Goal: Communication & Community: Answer question/provide support

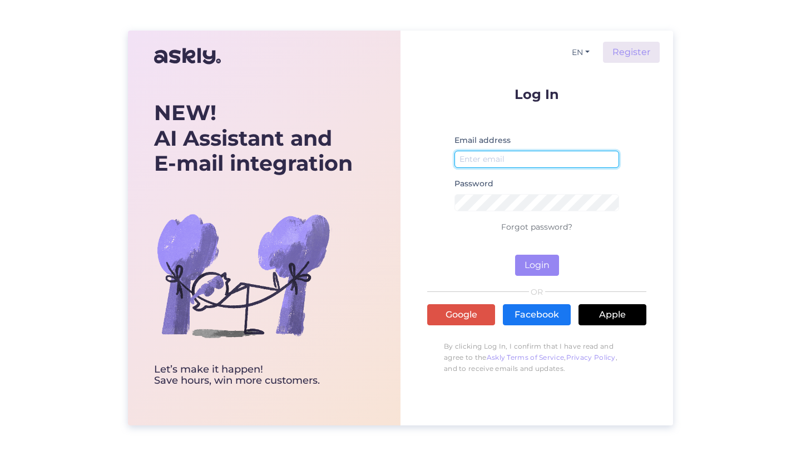
type input "[EMAIL_ADDRESS][DOMAIN_NAME]"
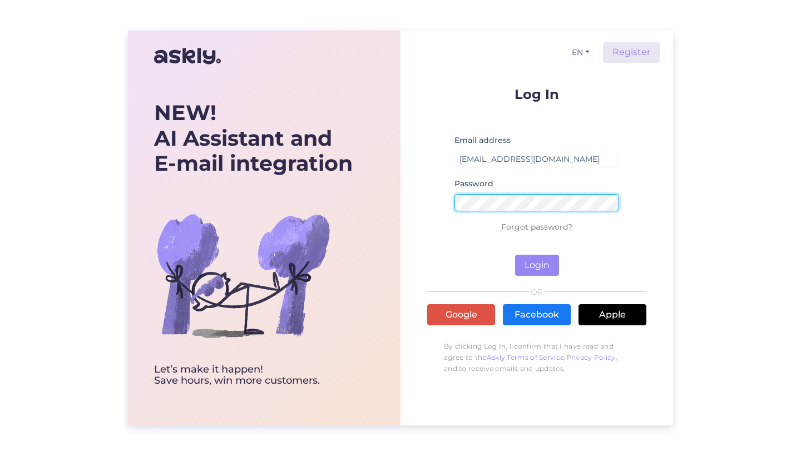
click at [537, 265] on button "Login" at bounding box center [537, 265] width 44 height 21
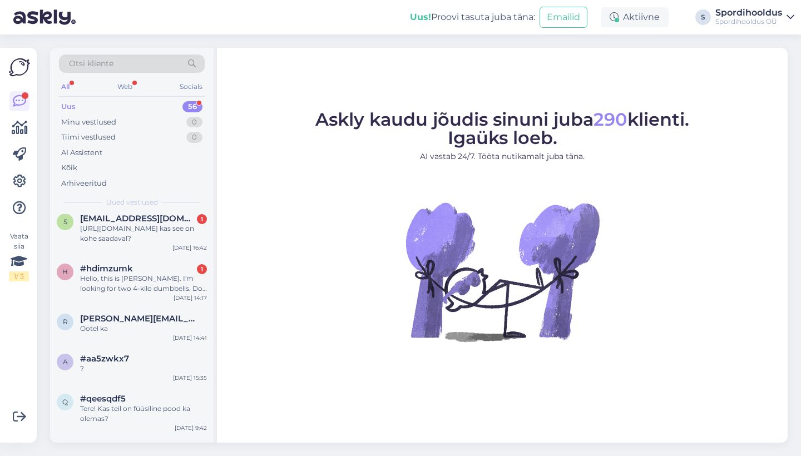
scroll to position [98, 0]
click at [133, 287] on div "Hello, this is [PERSON_NAME]. I'm looking for two 4-kilo dumbbells. Do you have…" at bounding box center [143, 284] width 127 height 20
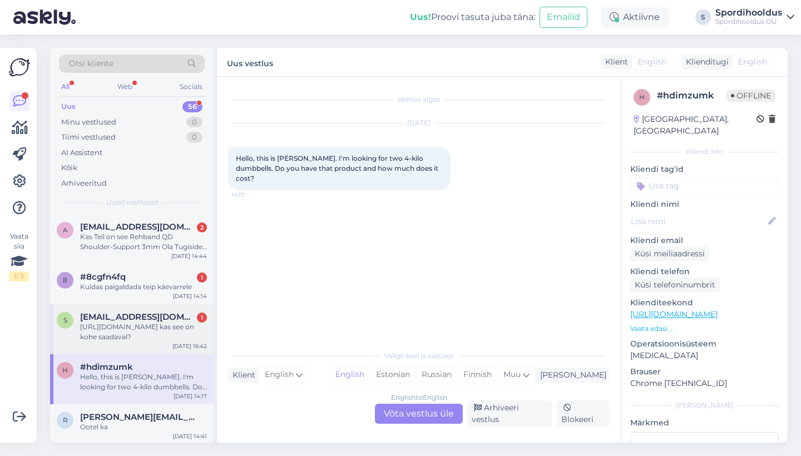
scroll to position [0, 0]
click at [176, 322] on div "[URL][DOMAIN_NAME] kas see on kohe saadaval?" at bounding box center [143, 332] width 127 height 20
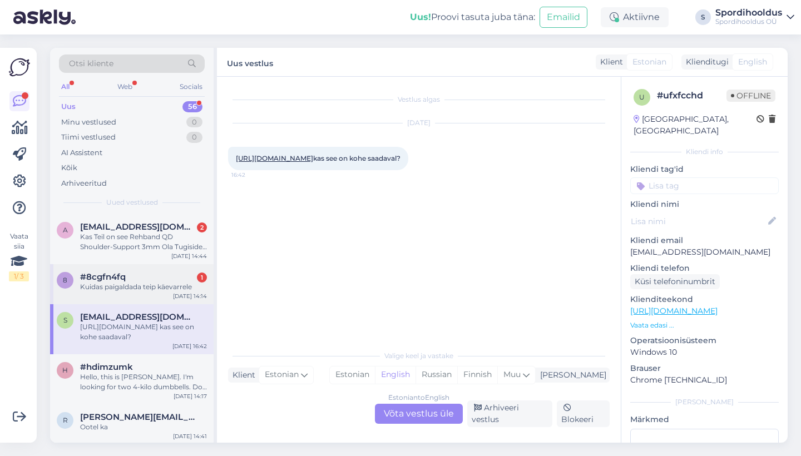
click at [182, 282] on div "Kuidas paigaldada teip käevarrele" at bounding box center [143, 287] width 127 height 10
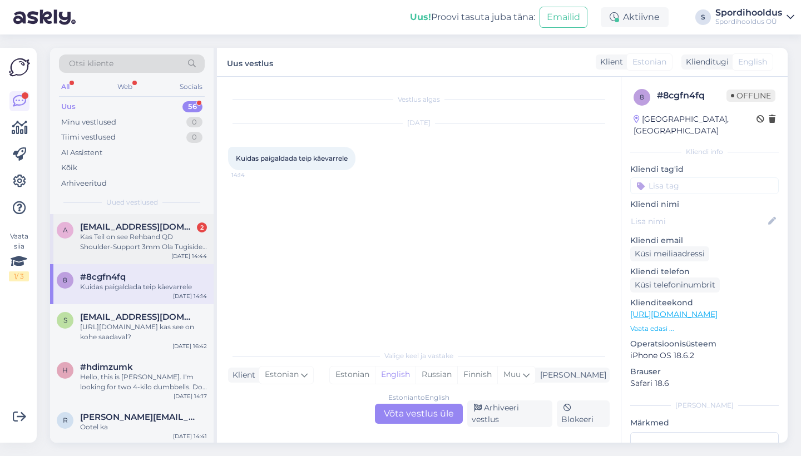
click at [182, 236] on div "Kas Teil on see Rehband QD Shoulder-Support 3mm Ola Tugiside Mustamäe [PERSON_N…" at bounding box center [143, 242] width 127 height 20
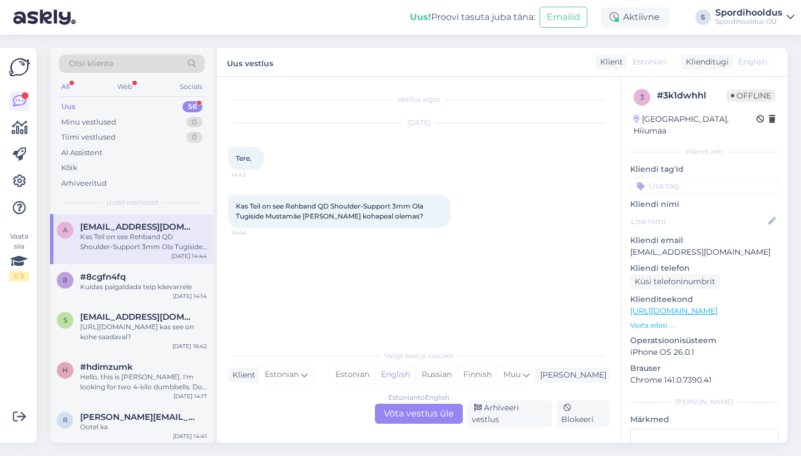
click at [432, 420] on div "Estonian to English Võta vestlus üle" at bounding box center [419, 414] width 88 height 20
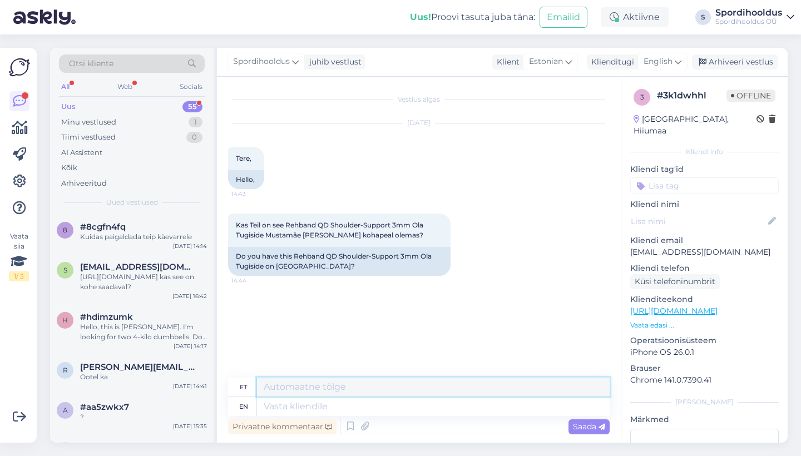
click at [425, 394] on textarea at bounding box center [433, 387] width 353 height 19
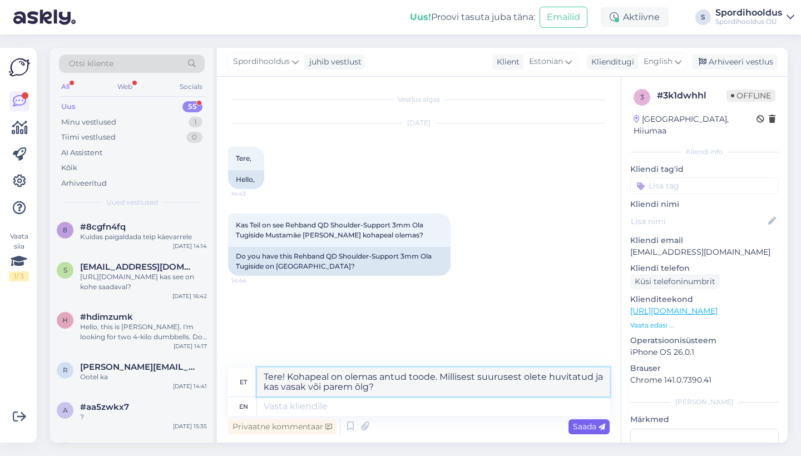
type textarea "Tere! Kohapeal on olemas antud toode. Millisest suurusest olete huvitatud ja ka…"
click at [599, 425] on icon at bounding box center [602, 427] width 7 height 7
click at [586, 420] on div "Saada" at bounding box center [589, 427] width 41 height 15
click at [590, 429] on span "Saada" at bounding box center [589, 427] width 32 height 10
click at [578, 432] on div "Saada" at bounding box center [589, 427] width 41 height 15
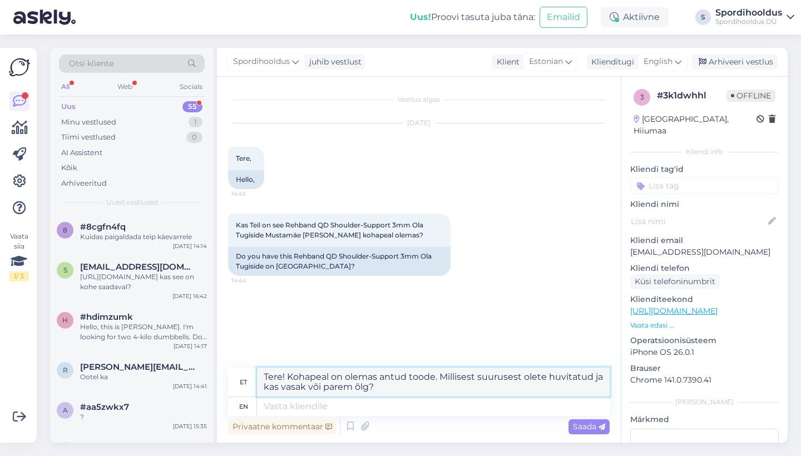
click at [486, 393] on textarea "Tere! Kohapeal on olemas antud toode. Millisest suurusest olete huvitatud ja ka…" at bounding box center [433, 382] width 353 height 29
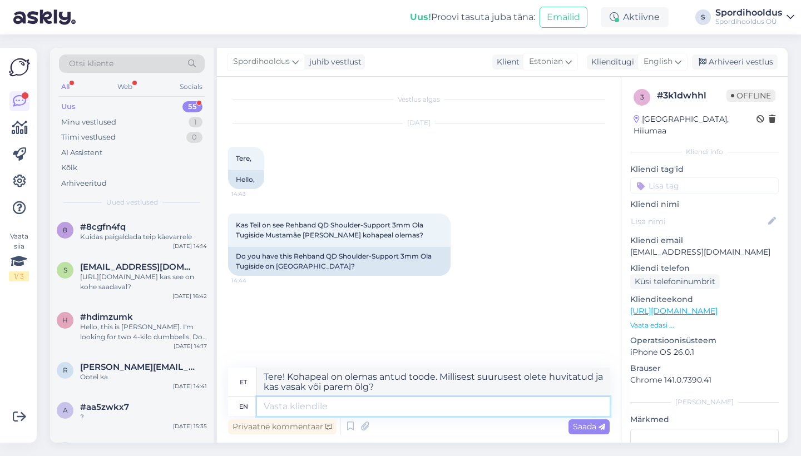
click at [469, 411] on textarea at bounding box center [433, 406] width 353 height 19
paste textarea "Tere! Kohapeal on olemas antud toode. Millisest suurusest olete huvitatud ja ka…"
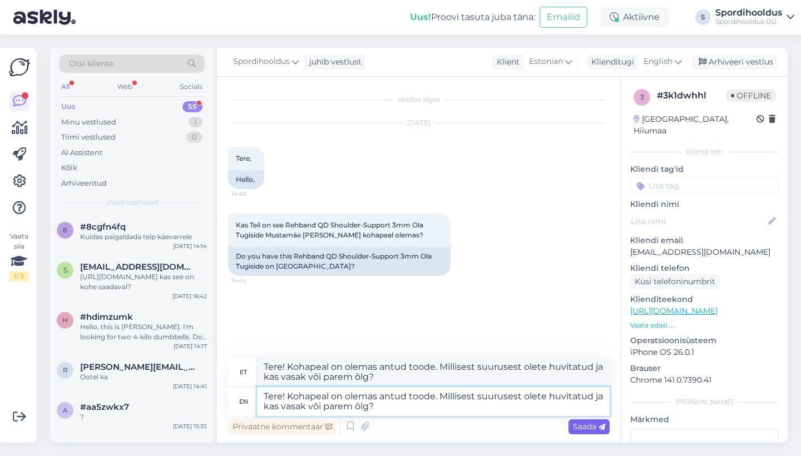
type textarea "Tere! Kohapeal on olemas antud toode. Millisest suurusest olete huvitatud ja ka…"
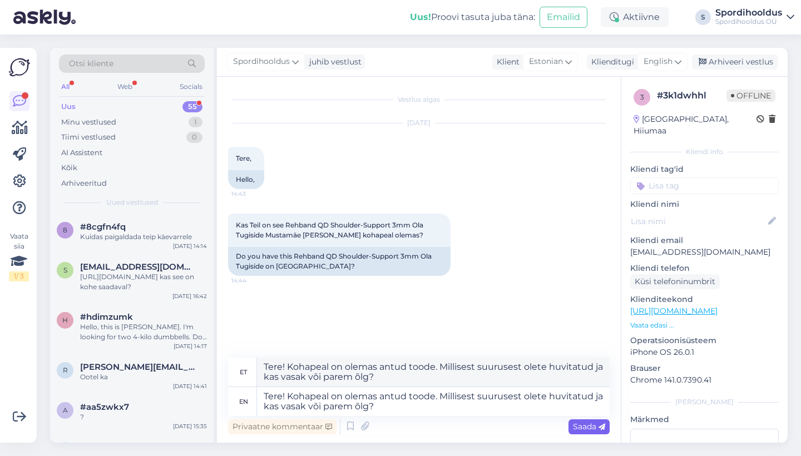
click at [583, 424] on span "Saada" at bounding box center [589, 427] width 32 height 10
click at [581, 428] on span "Saada" at bounding box center [589, 427] width 32 height 10
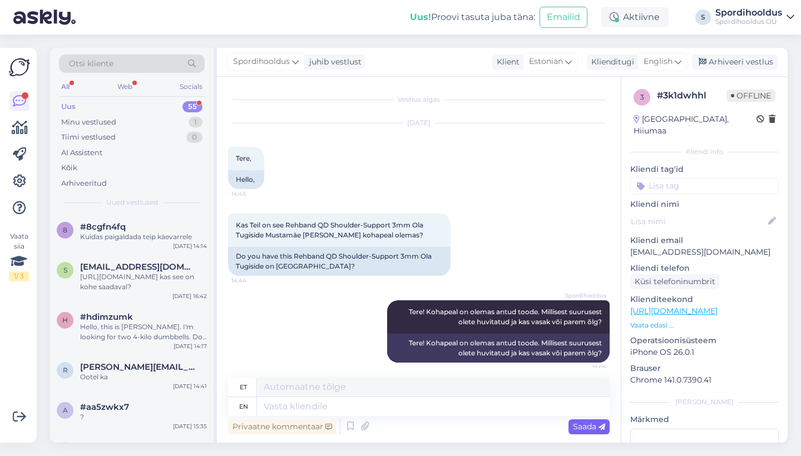
scroll to position [7, 0]
